Goal: Task Accomplishment & Management: Manage account settings

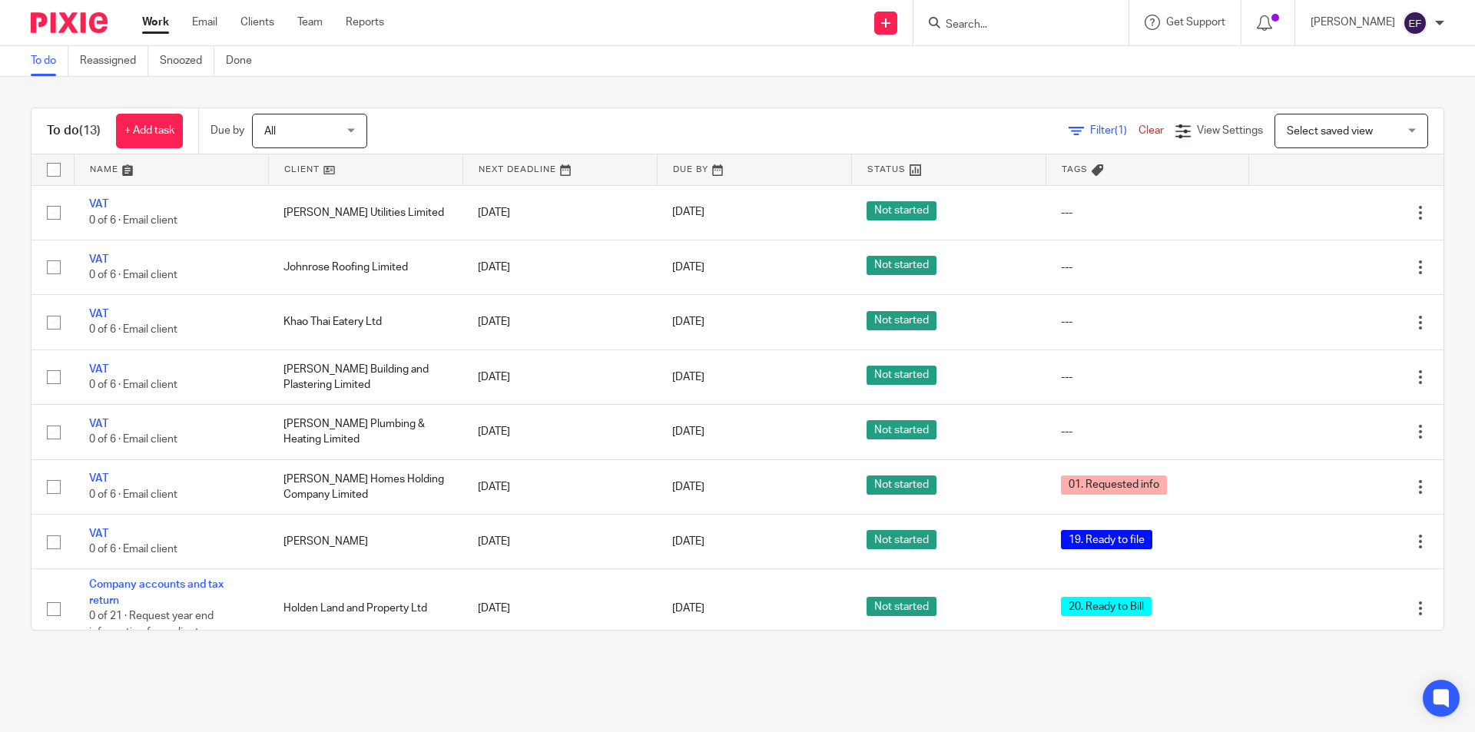
scroll to position [212, 0]
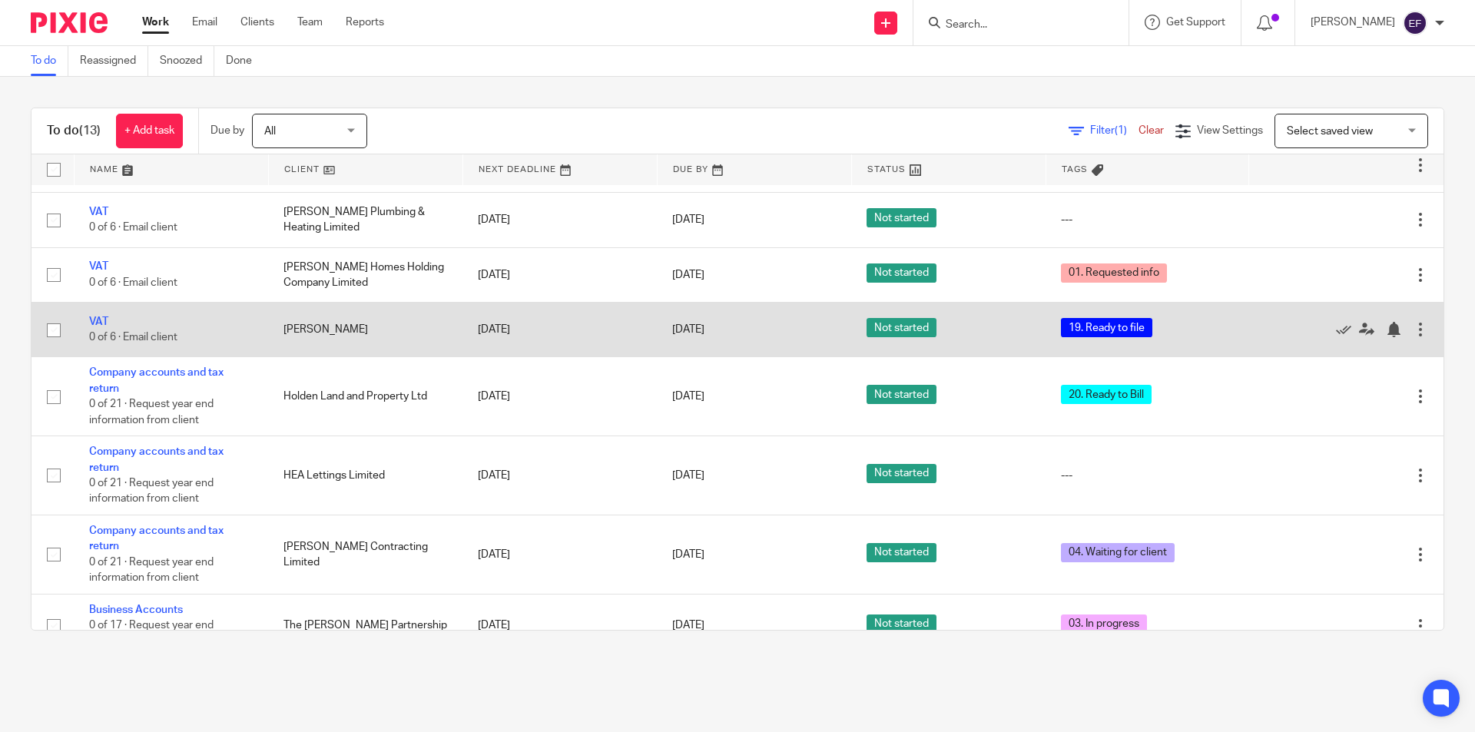
click at [87, 323] on td "VAT 0 of 6 · Email client" at bounding box center [171, 330] width 194 height 55
click at [99, 320] on link "VAT" at bounding box center [98, 321] width 19 height 11
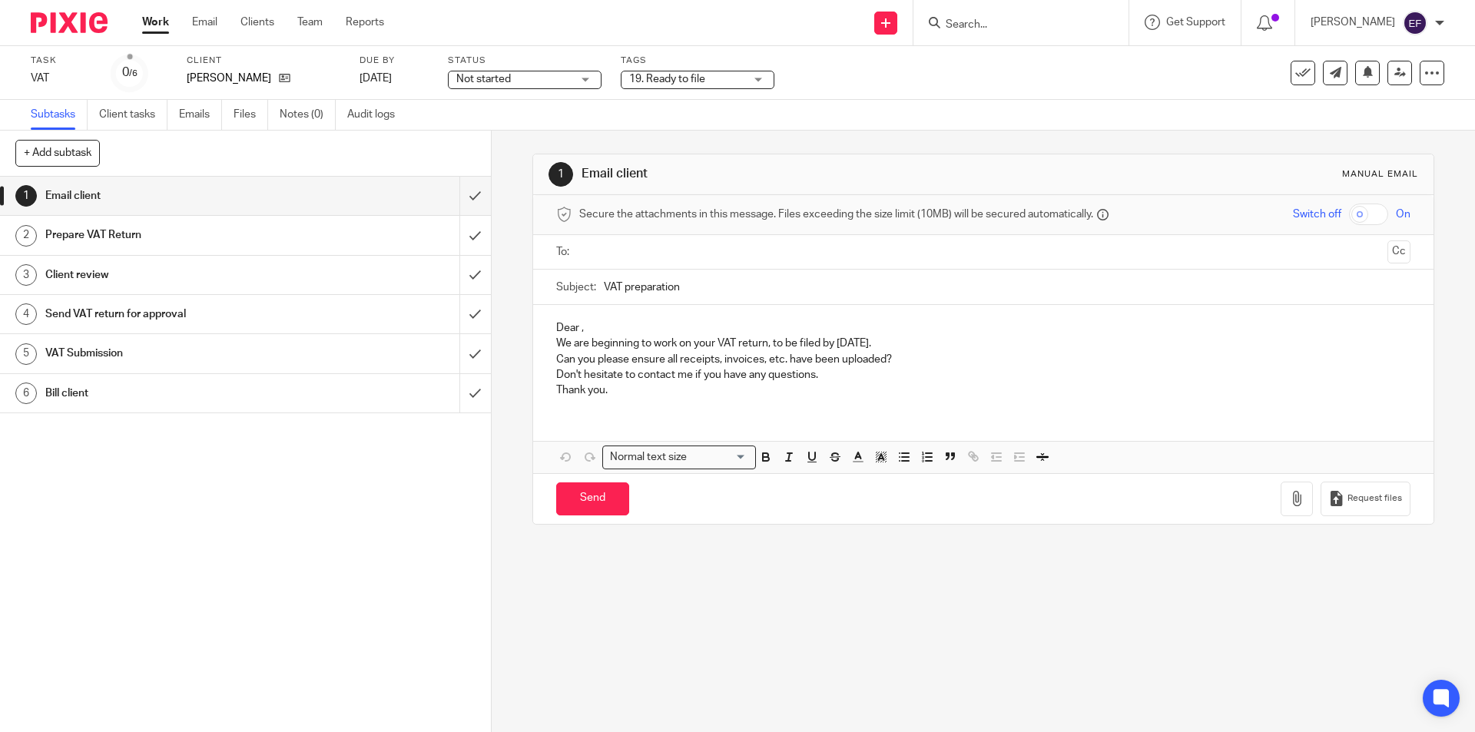
click at [706, 80] on span "19. Ready to file" at bounding box center [686, 79] width 115 height 16
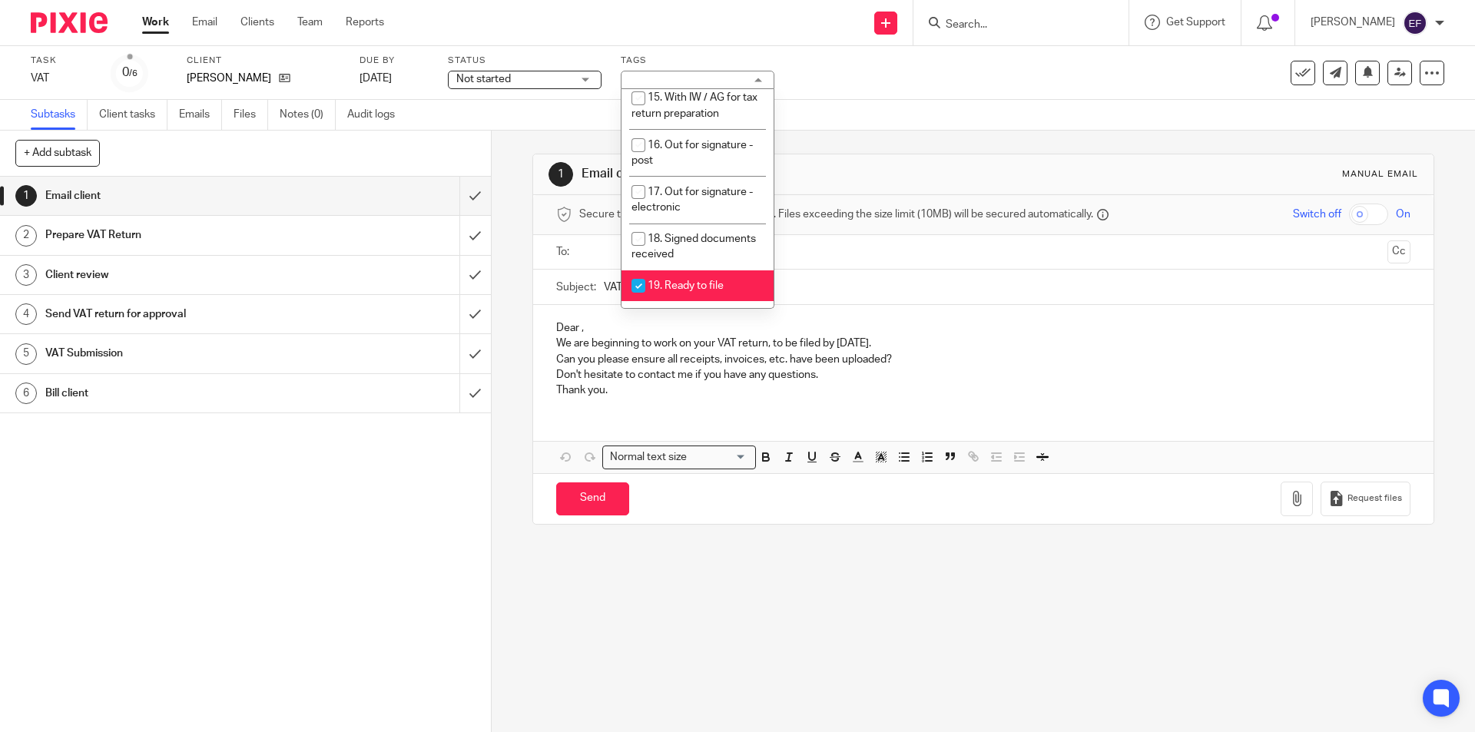
scroll to position [614, 0]
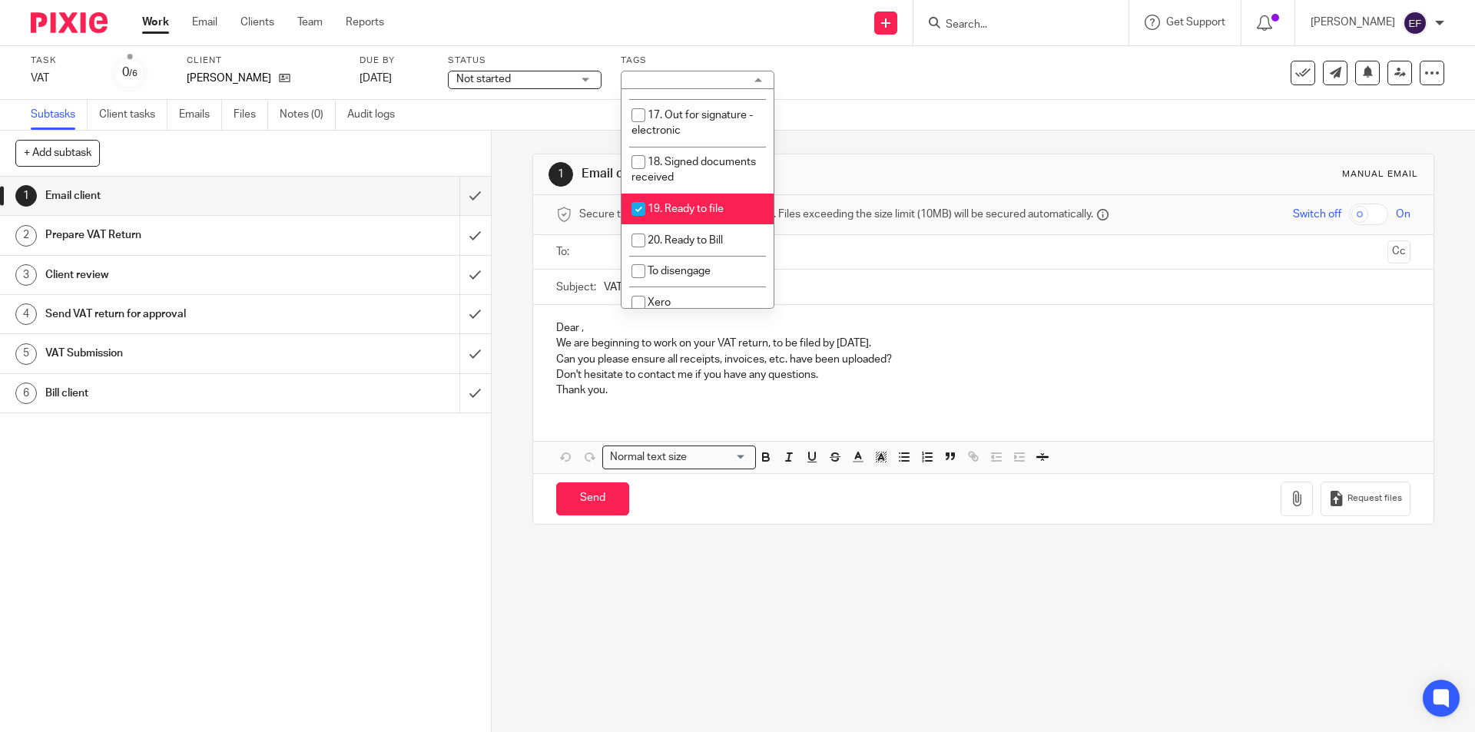
drag, startPoint x: 722, startPoint y: 167, endPoint x: 719, endPoint y: 187, distance: 19.4
click at [722, 194] on li "19. Ready to file" at bounding box center [697, 209] width 152 height 31
checkbox input "false"
click at [719, 235] on span "20. Ready to Bill" at bounding box center [684, 240] width 75 height 11
checkbox input "true"
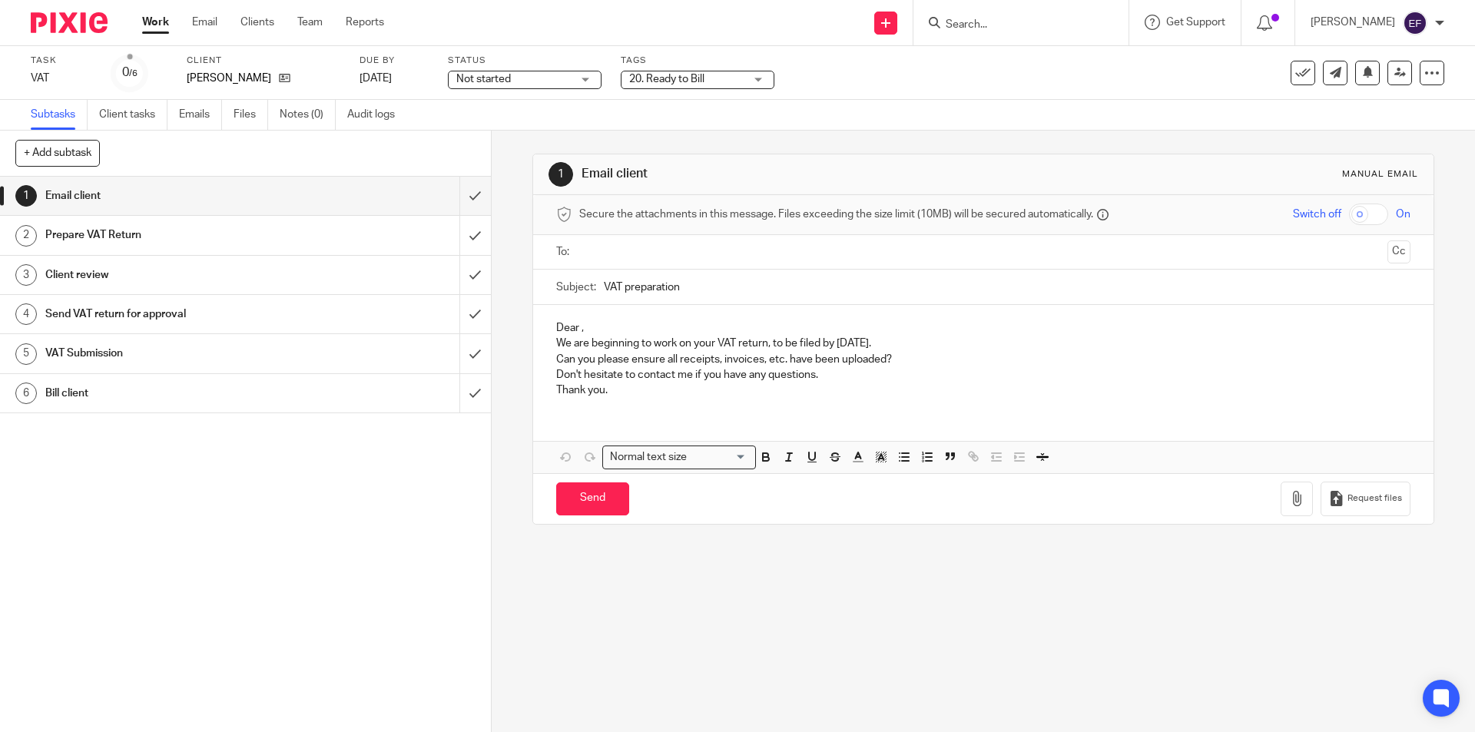
drag, startPoint x: 958, startPoint y: 131, endPoint x: 937, endPoint y: 131, distance: 20.7
click at [951, 131] on div "1 Email client Manual email Secure the attachments in this message. Files excee…" at bounding box center [982, 339] width 901 height 417
click at [155, 25] on link "Work" at bounding box center [155, 22] width 27 height 15
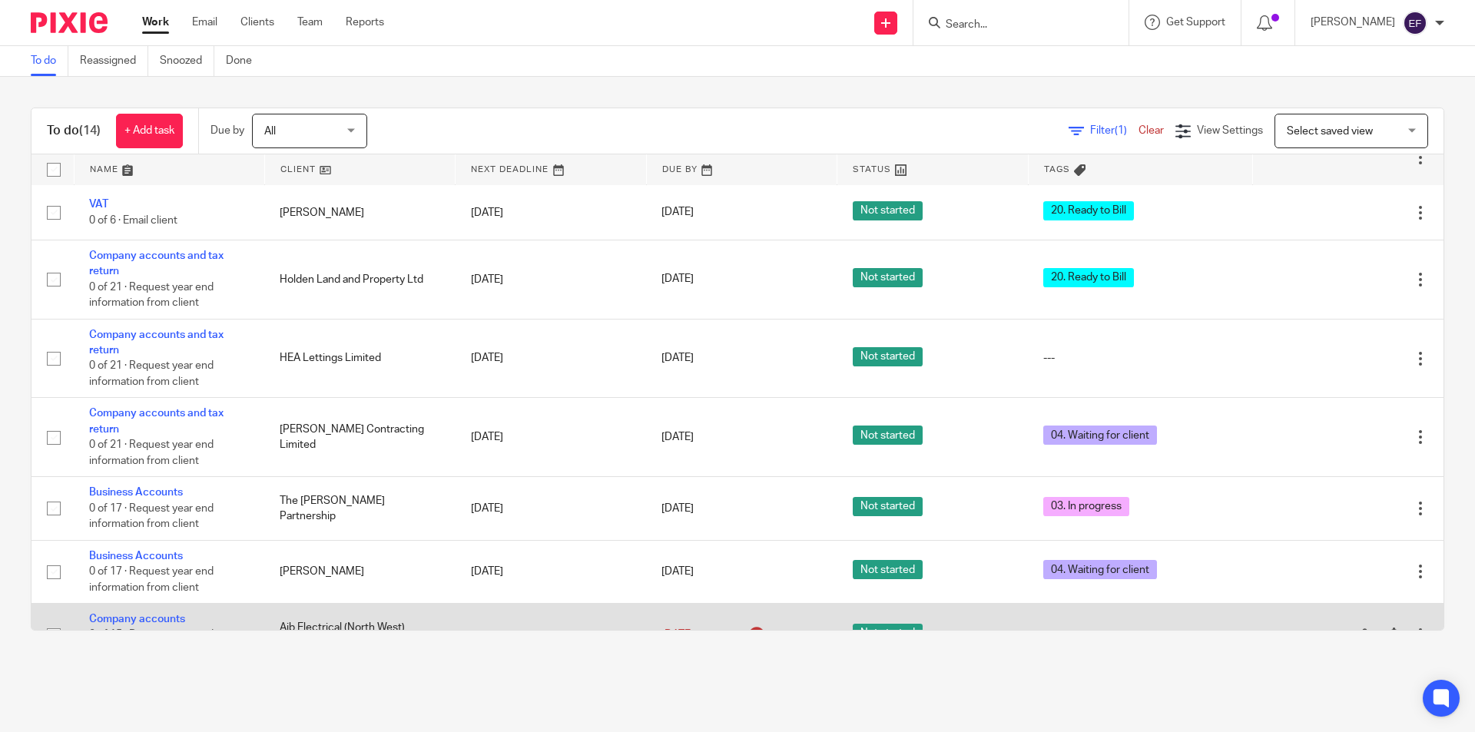
scroll to position [421, 0]
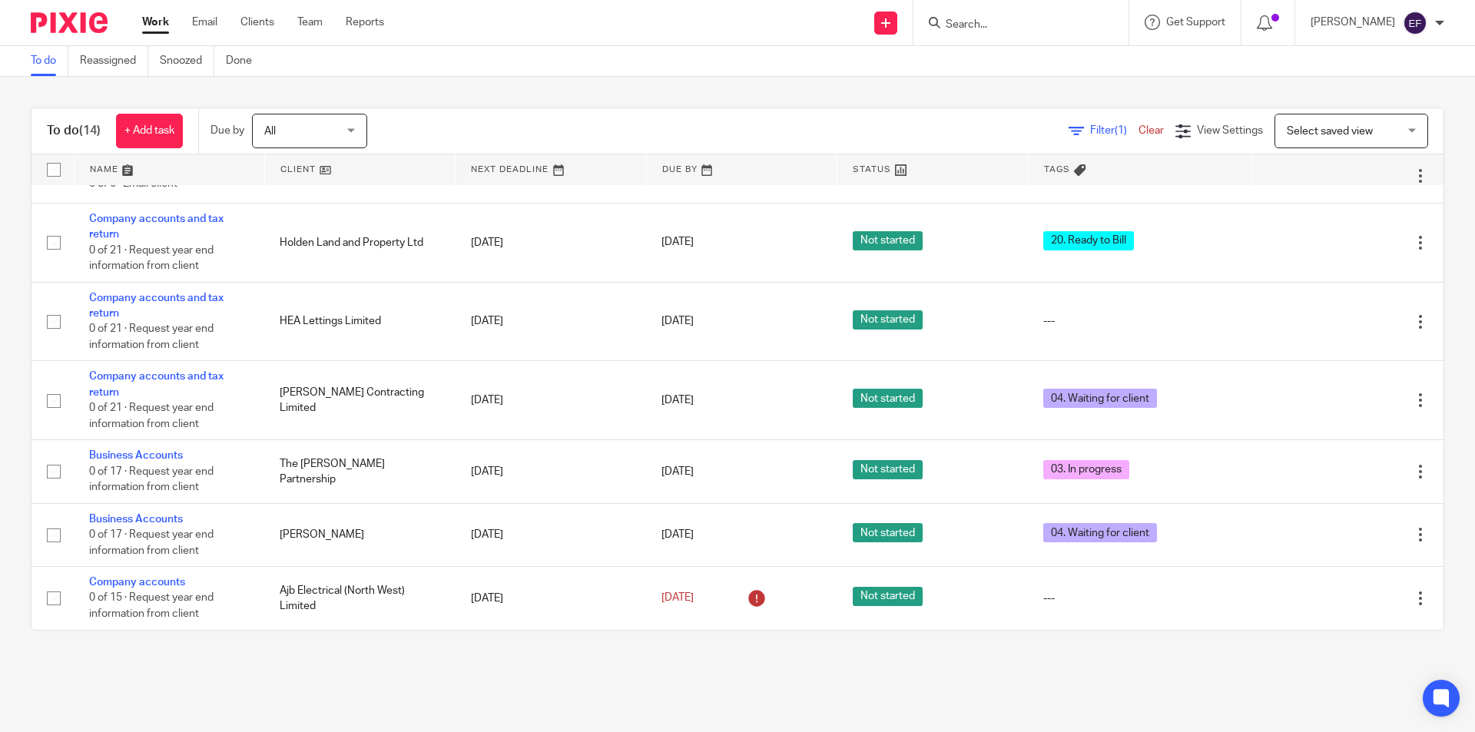
click at [1014, 15] on form at bounding box center [1026, 22] width 164 height 19
click at [1041, 18] on input "Search" at bounding box center [1013, 25] width 138 height 14
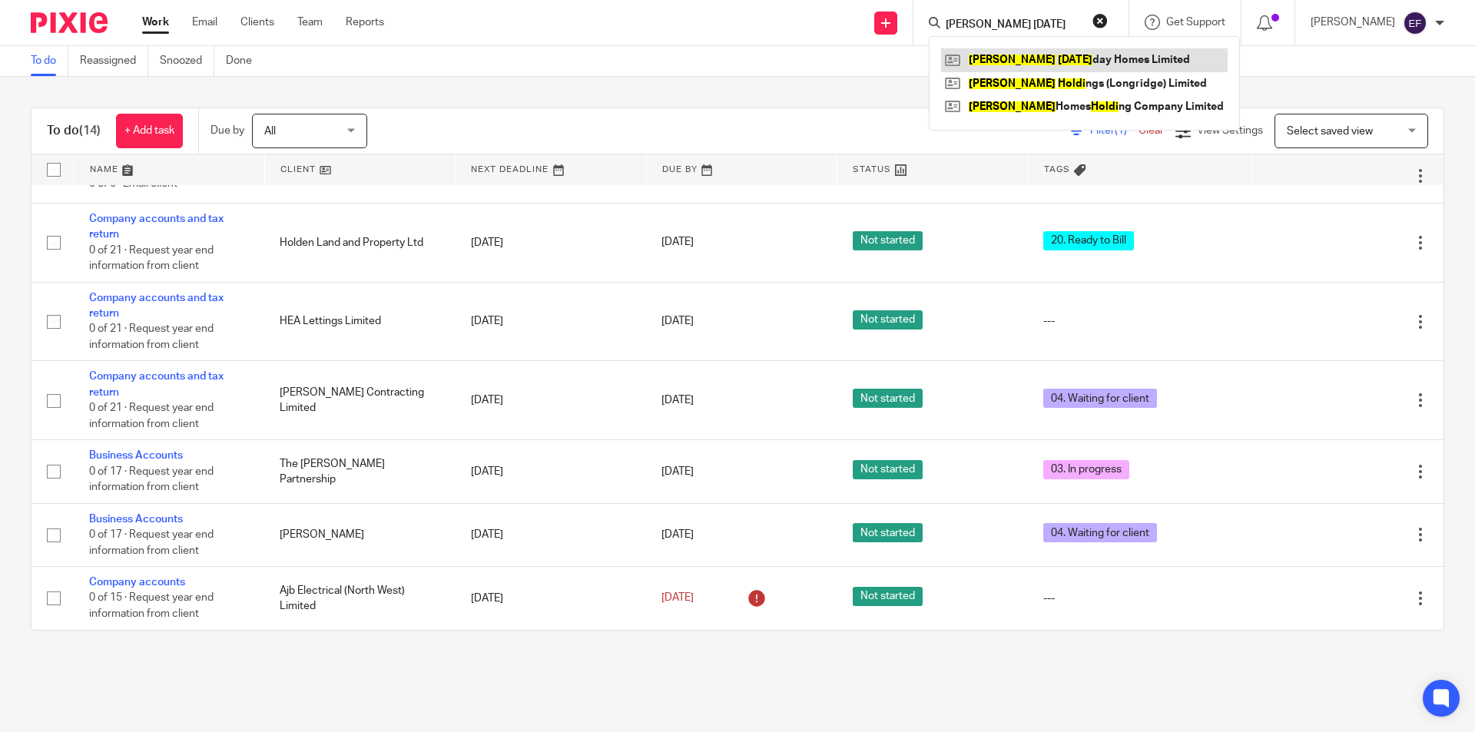
type input "dewhurst holi"
click at [1127, 55] on link at bounding box center [1084, 59] width 286 height 23
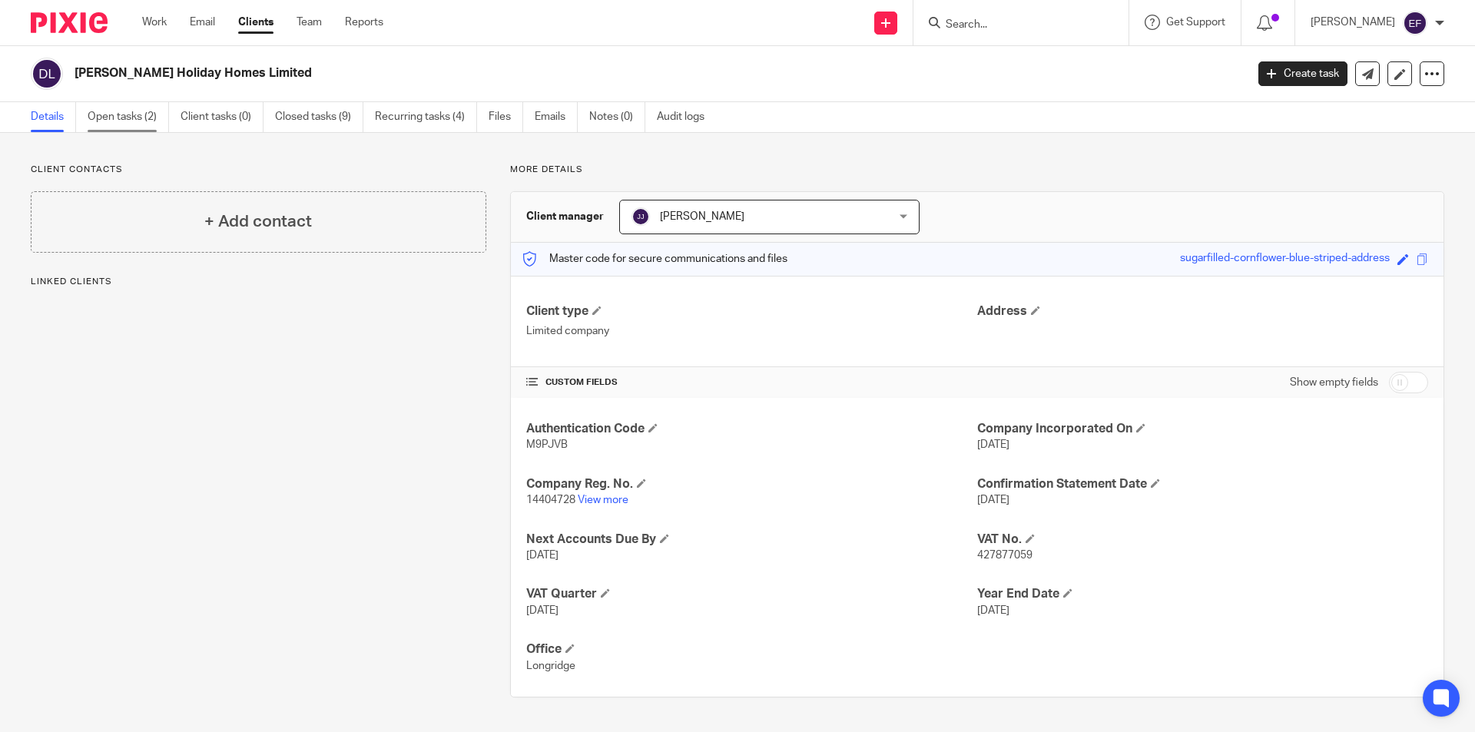
click at [151, 109] on link "Open tasks (2)" at bounding box center [128, 117] width 81 height 30
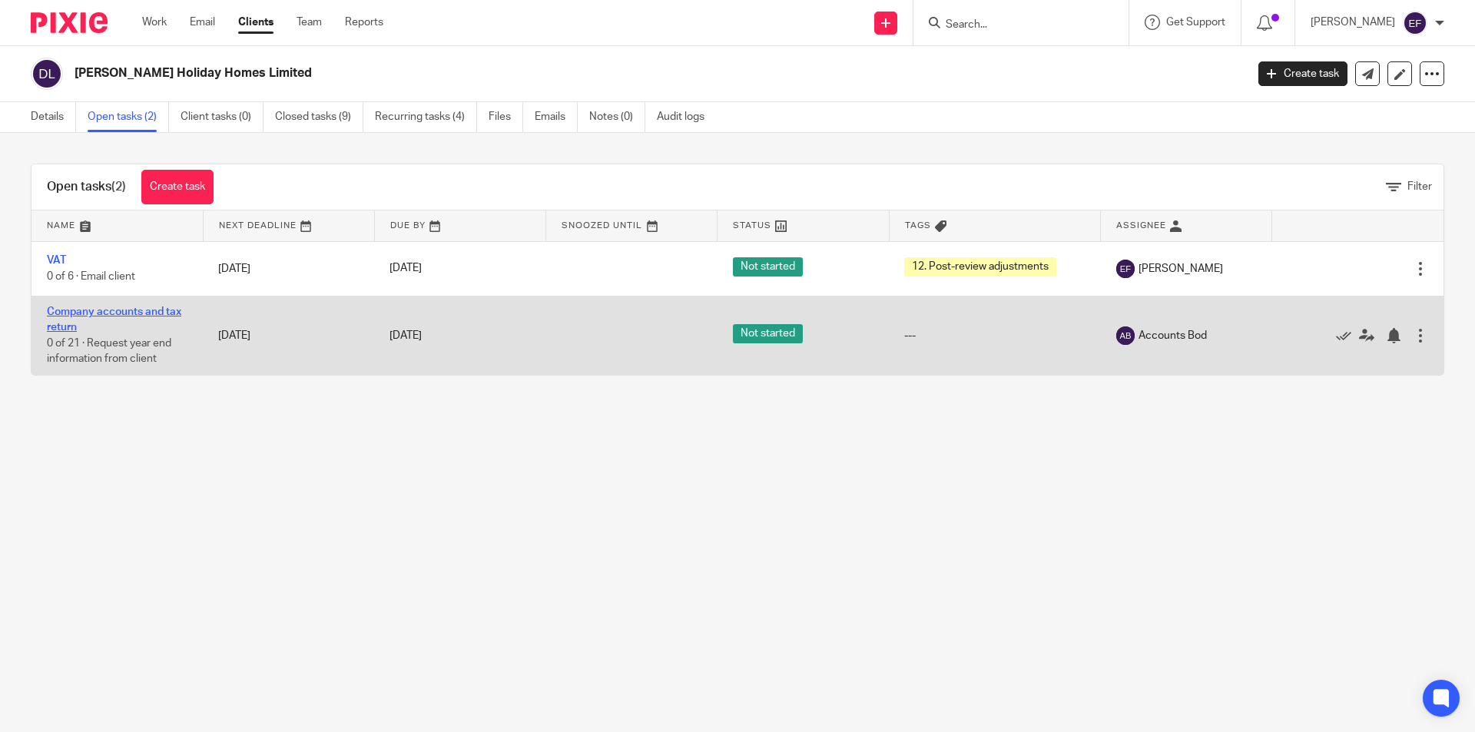
click at [140, 315] on link "Company accounts and tax return" at bounding box center [114, 319] width 134 height 26
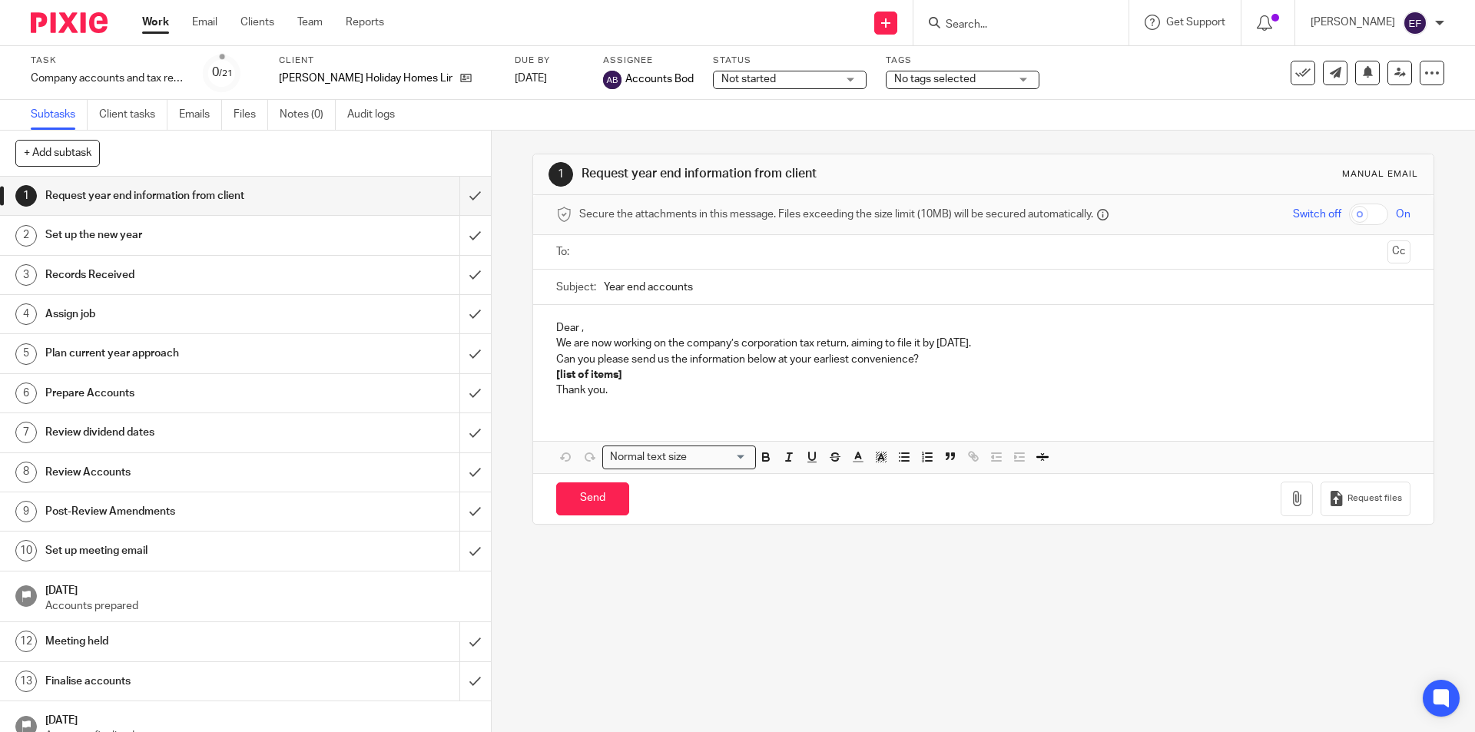
click at [769, 92] on div "Task Company accounts and tax return Save Company accounts and tax return 0 /21…" at bounding box center [737, 73] width 1475 height 54
click at [769, 78] on span "Not started" at bounding box center [778, 79] width 115 height 16
click at [924, 77] on span "No tags selected" at bounding box center [934, 79] width 81 height 11
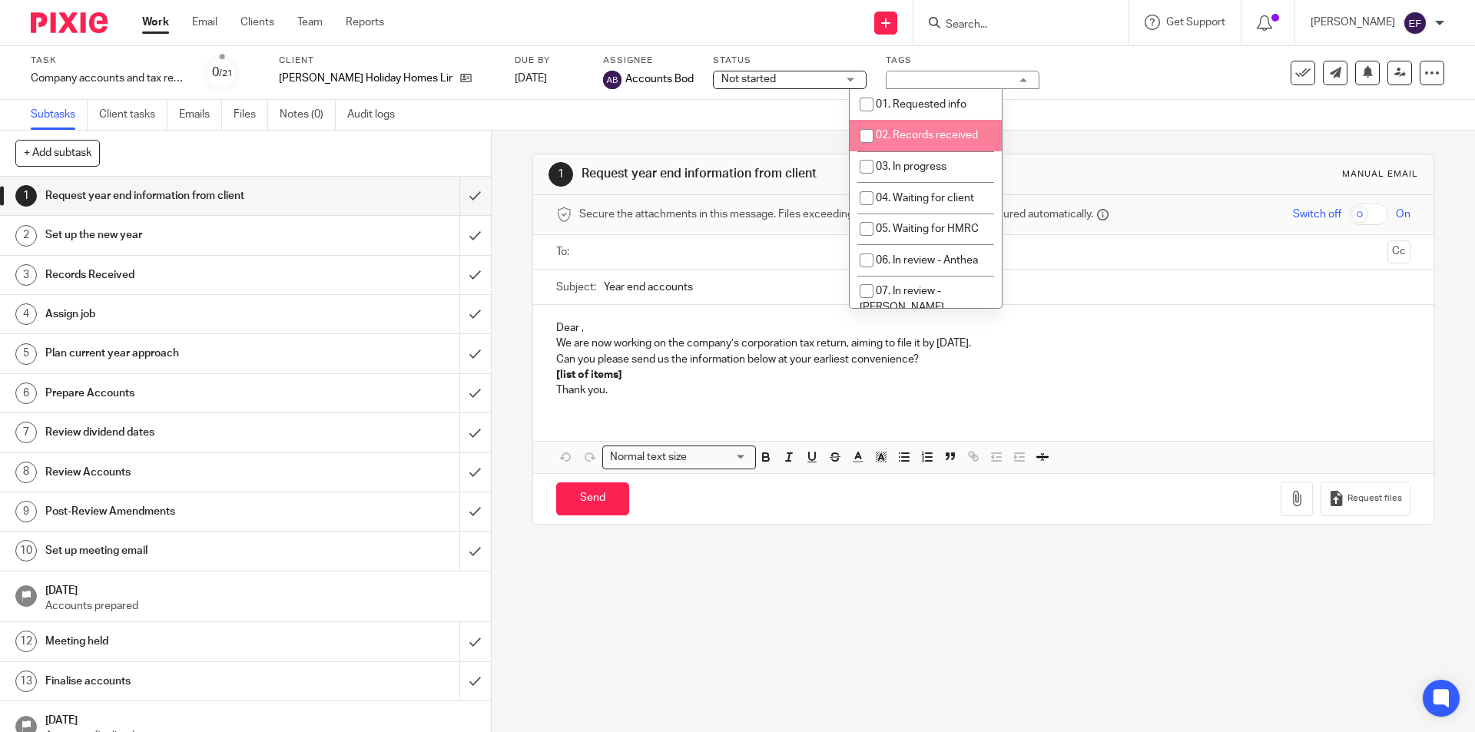
click at [905, 139] on span "02. Records received" at bounding box center [926, 135] width 102 height 11
checkbox input "true"
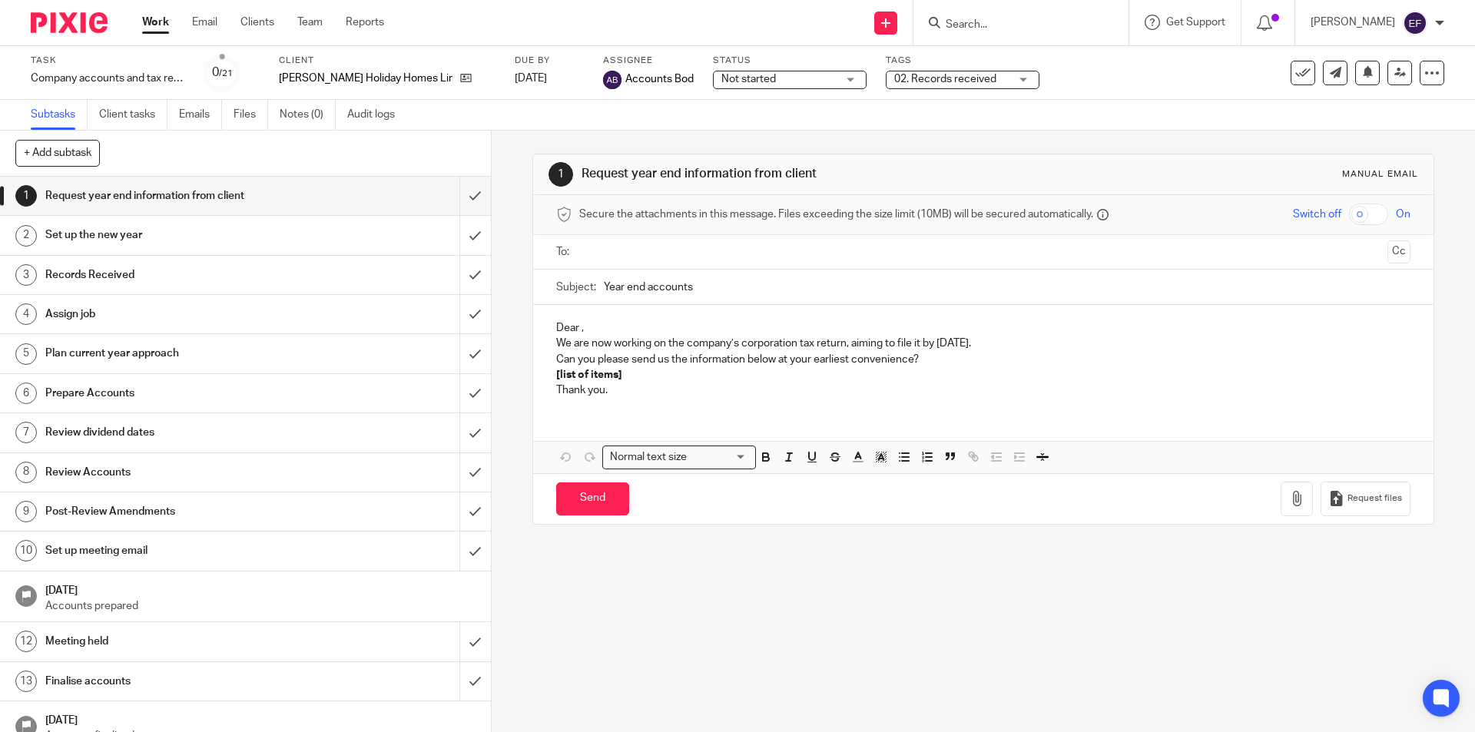
click at [717, 114] on div "Subtasks Client tasks Emails Files Notes (0) Audit logs" at bounding box center [737, 115] width 1475 height 31
click at [154, 30] on link "Work" at bounding box center [155, 22] width 27 height 15
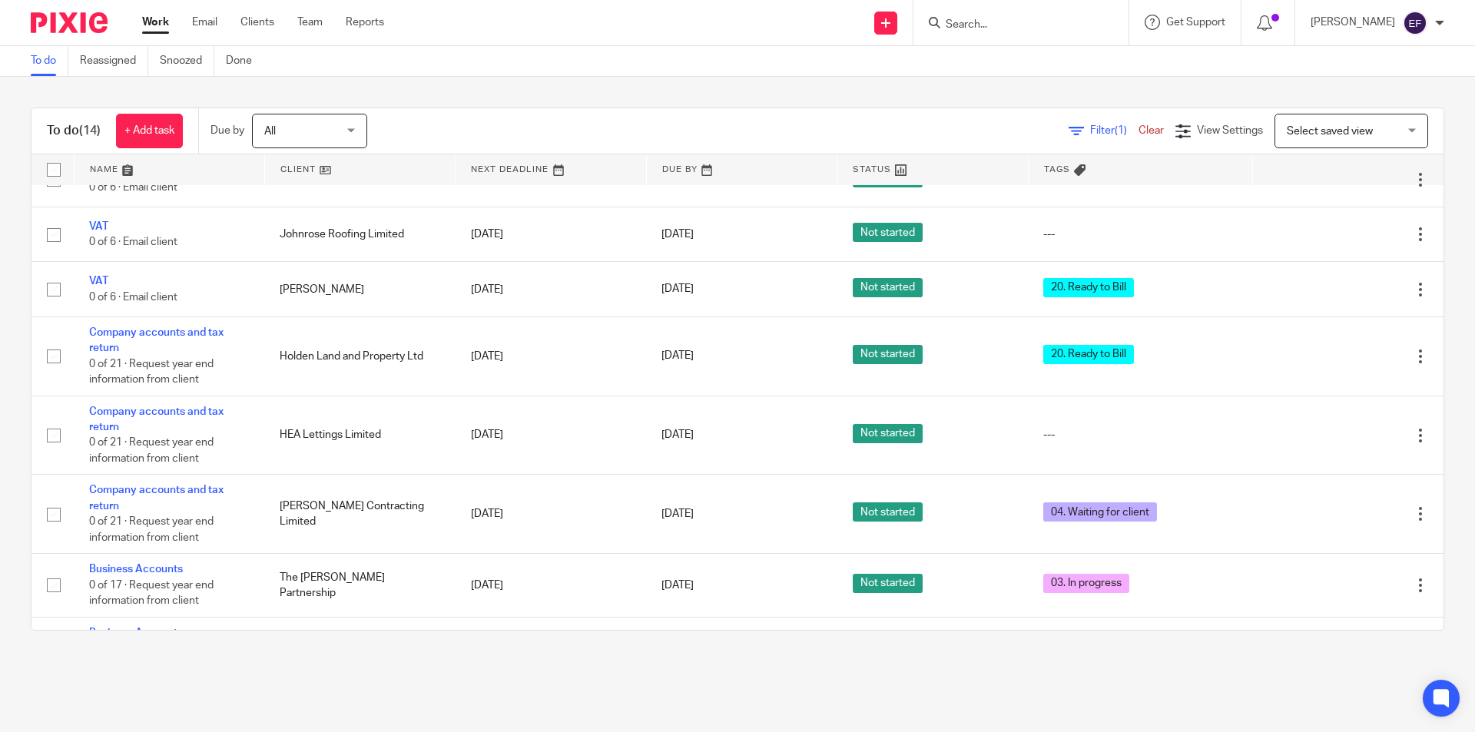
scroll to position [421, 0]
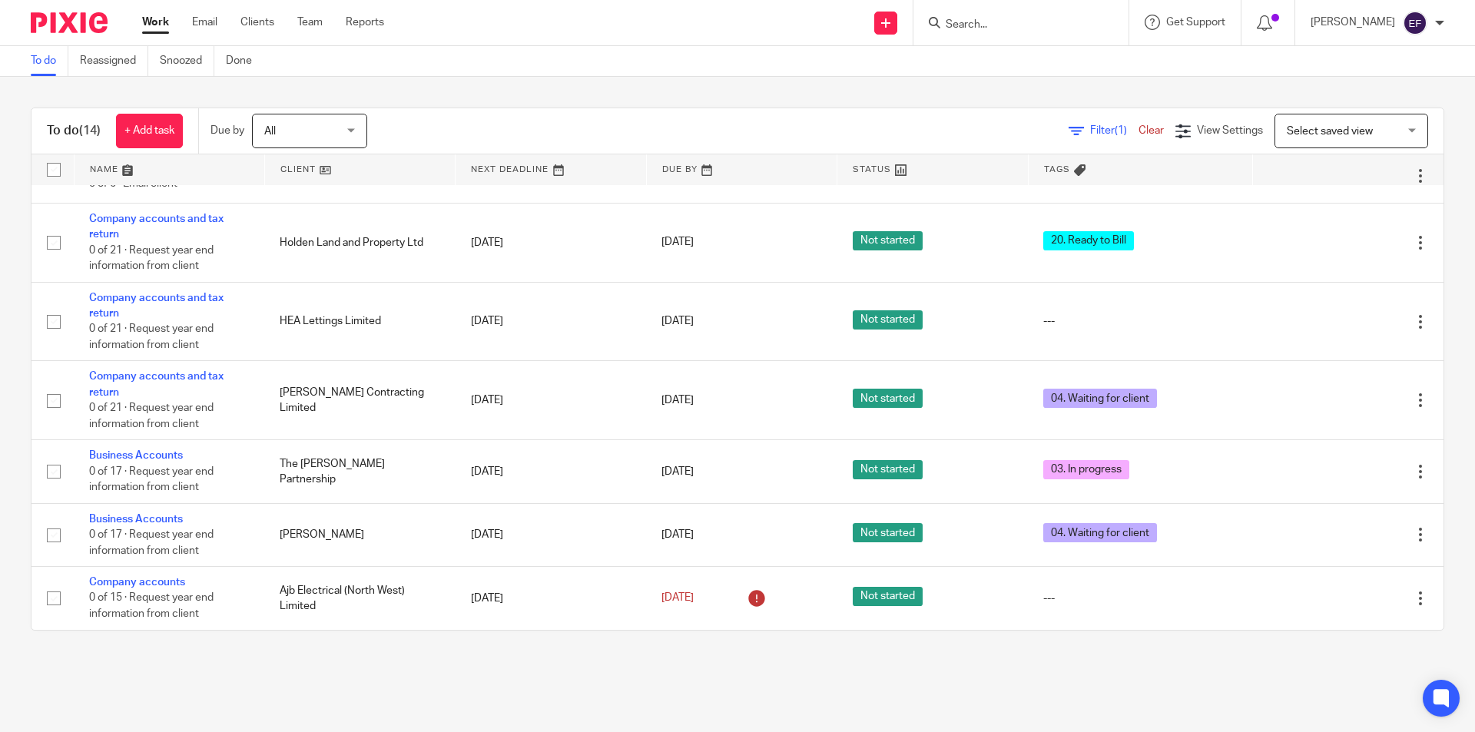
click at [1072, 18] on input "Search" at bounding box center [1013, 25] width 138 height 14
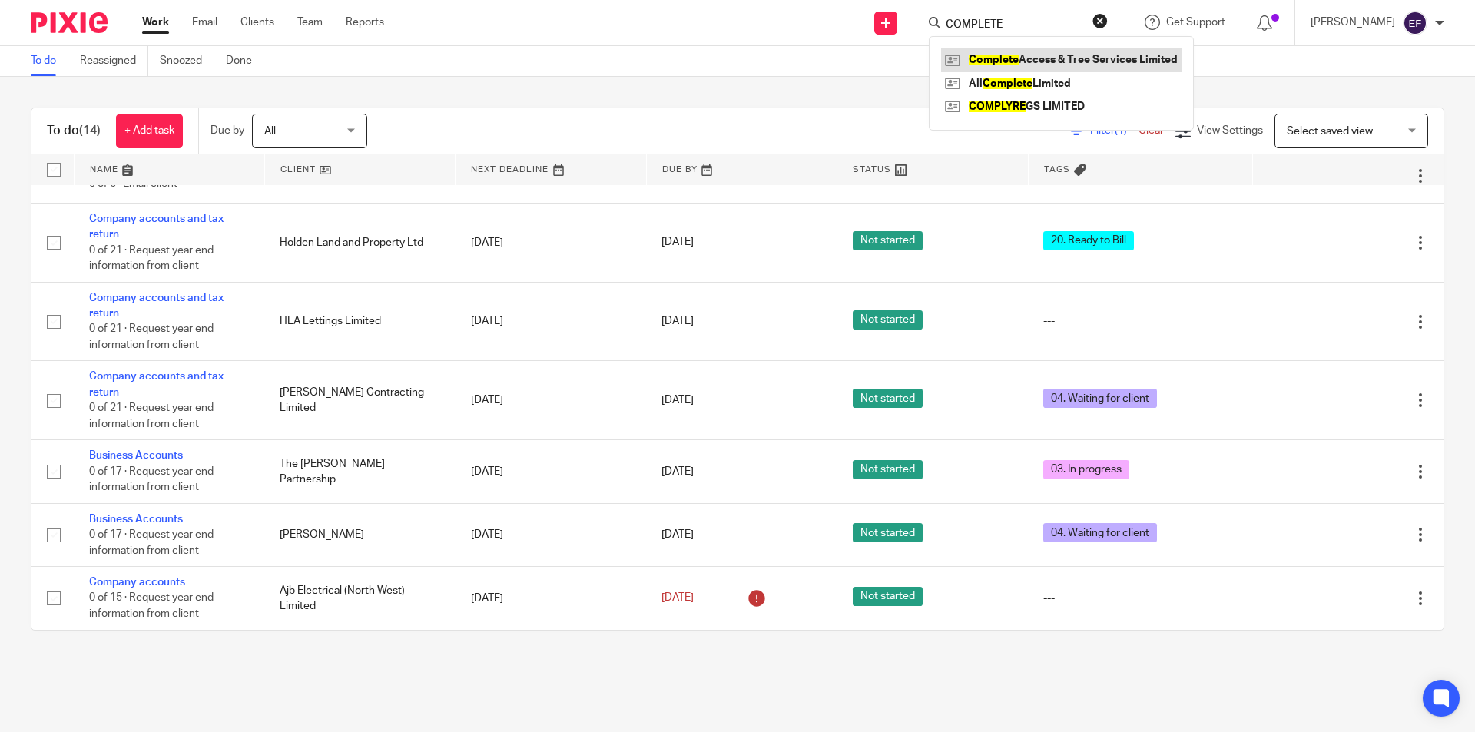
type input "COMPLETE"
click at [1121, 59] on link at bounding box center [1061, 59] width 240 height 23
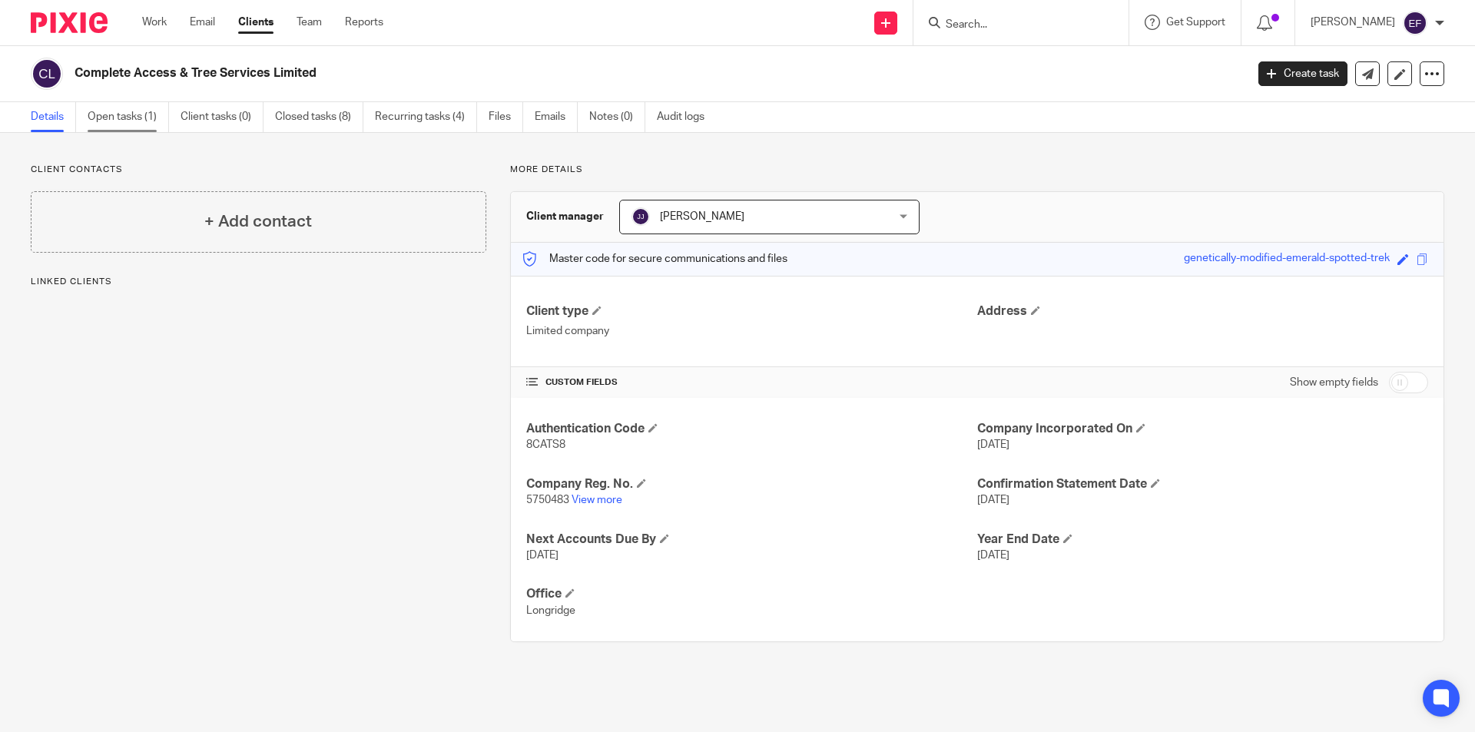
click at [125, 106] on link "Open tasks (1)" at bounding box center [128, 117] width 81 height 30
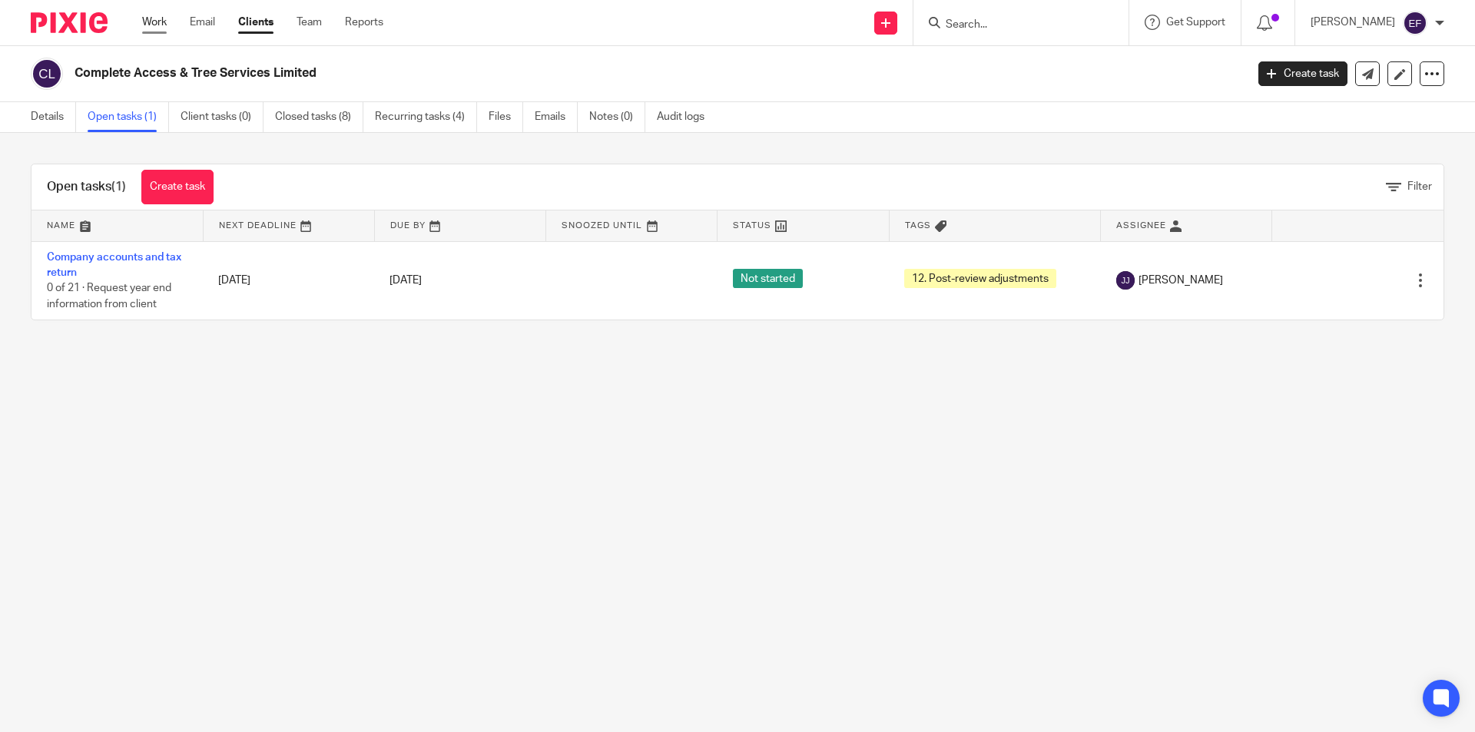
click at [164, 15] on link "Work" at bounding box center [154, 22] width 25 height 15
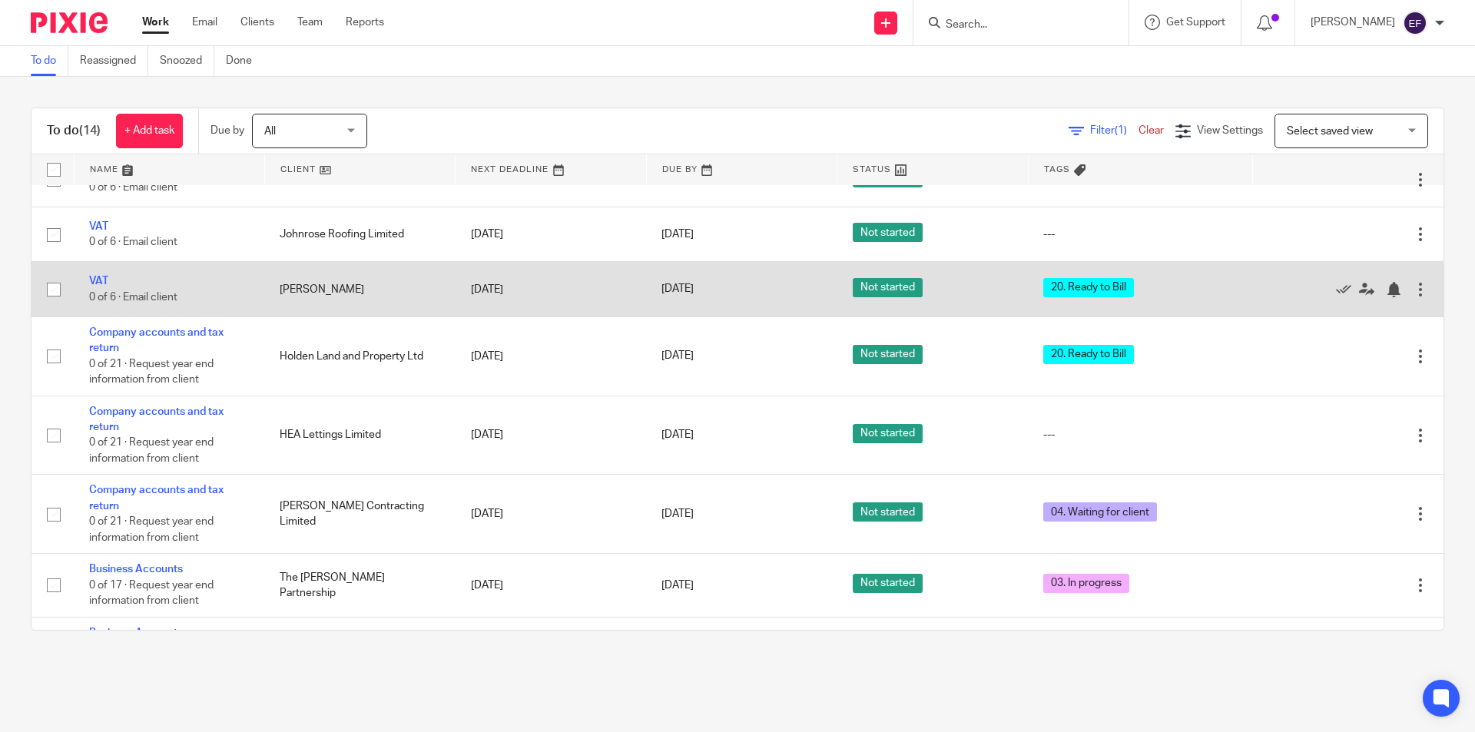
scroll to position [421, 0]
